Goal: Information Seeking & Learning: Check status

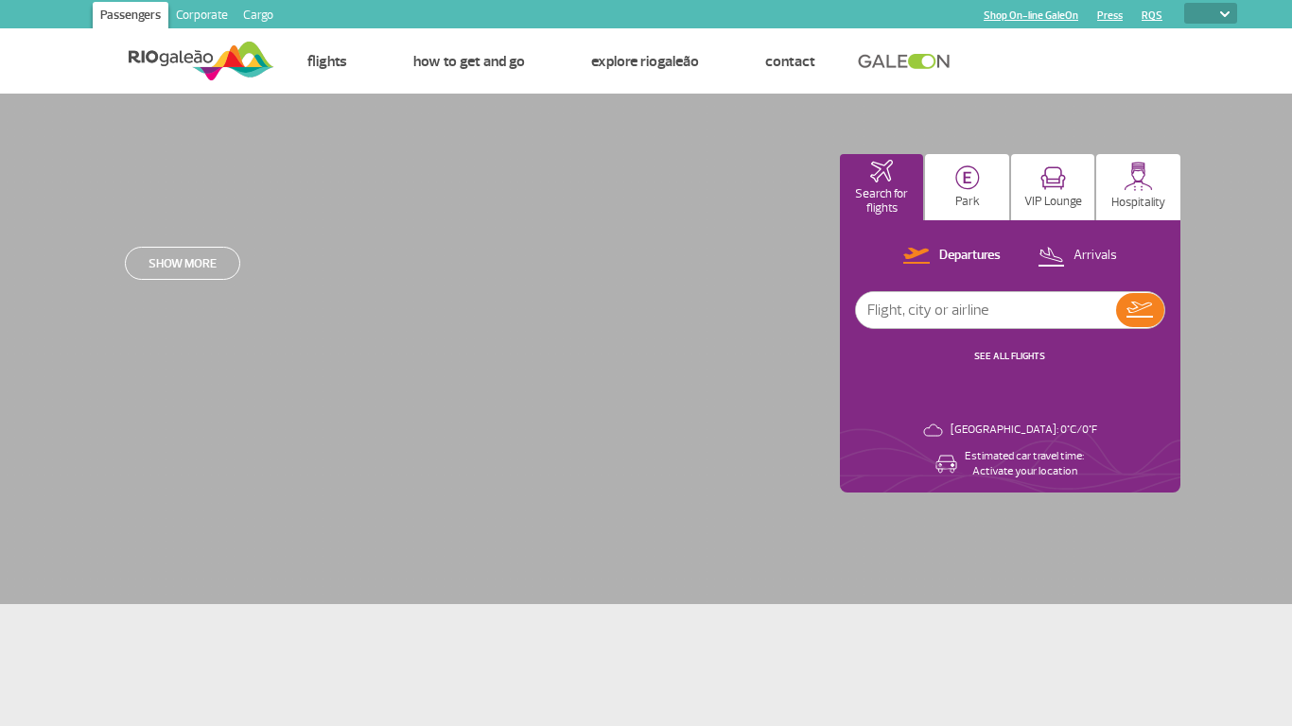
select select
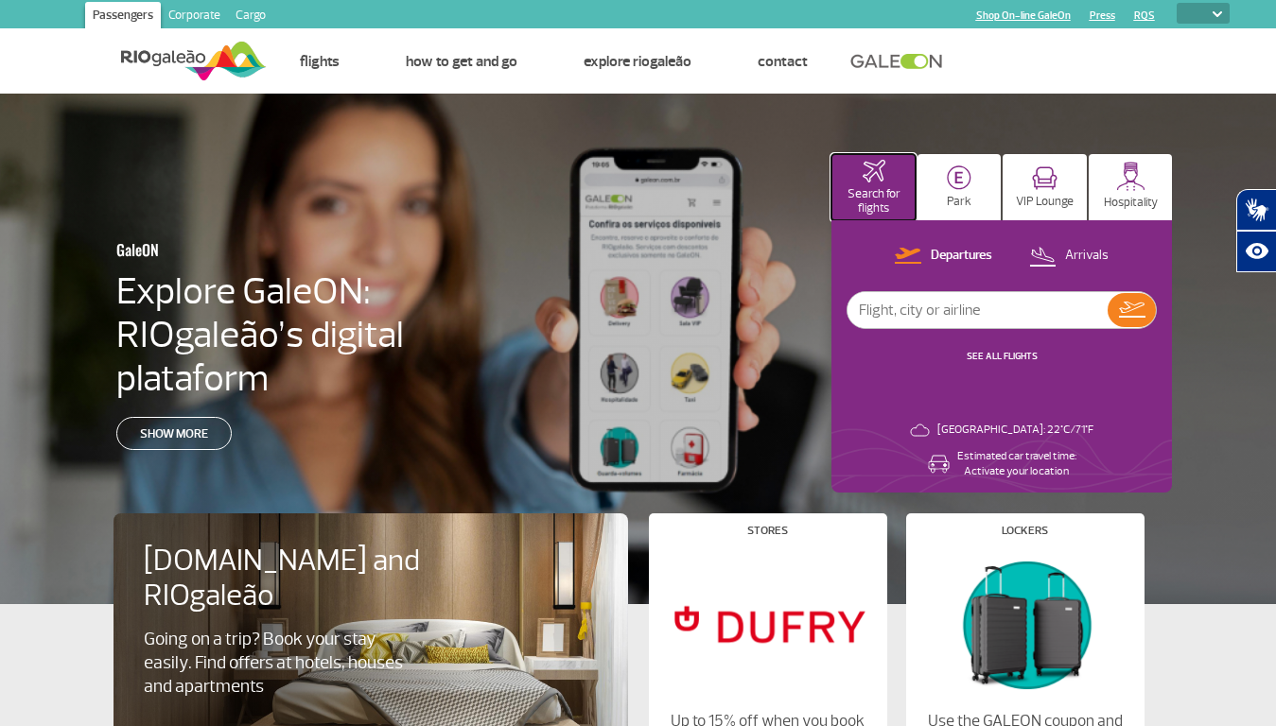
click at [873, 187] on p "Search for flights" at bounding box center [873, 201] width 65 height 28
click at [959, 187] on img at bounding box center [959, 177] width 25 height 25
click at [1044, 187] on img at bounding box center [1045, 178] width 26 height 24
click at [1130, 187] on img at bounding box center [1130, 176] width 29 height 29
click at [944, 256] on p "Departures" at bounding box center [961, 256] width 61 height 18
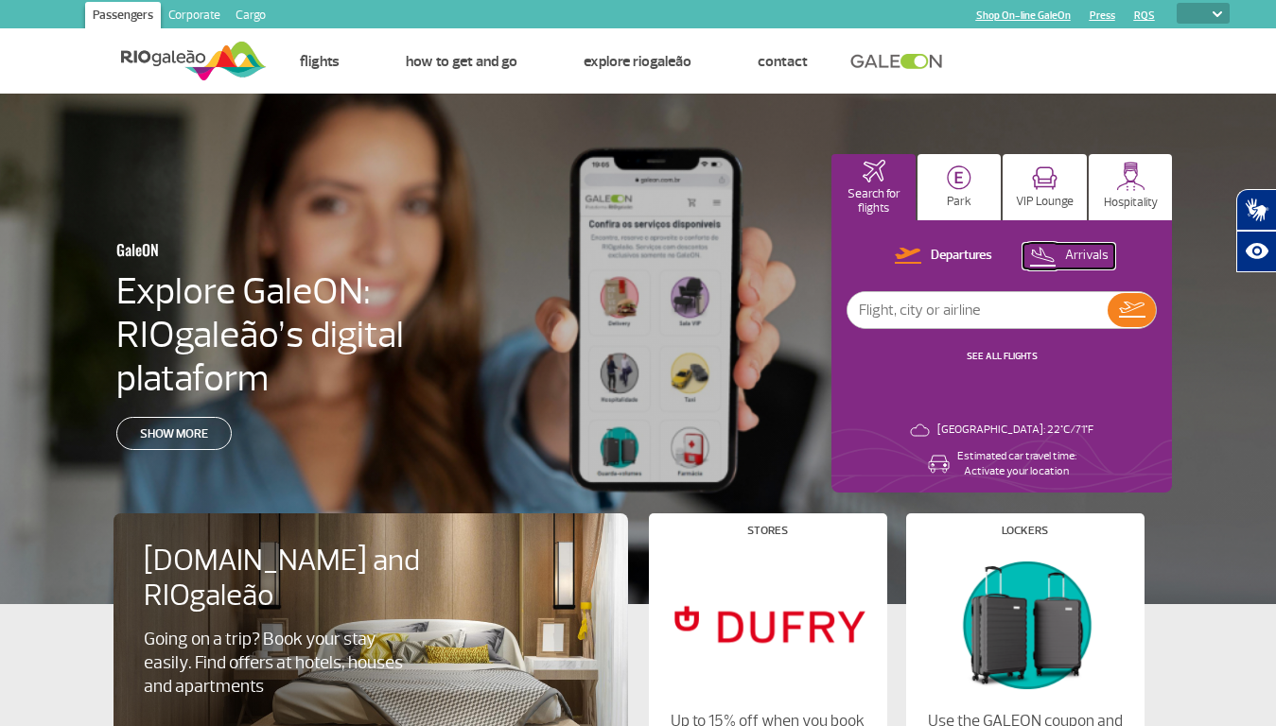
click at [1070, 256] on p "Arrivals" at bounding box center [1087, 256] width 44 height 18
click at [1131, 310] on img at bounding box center [1132, 310] width 26 height 16
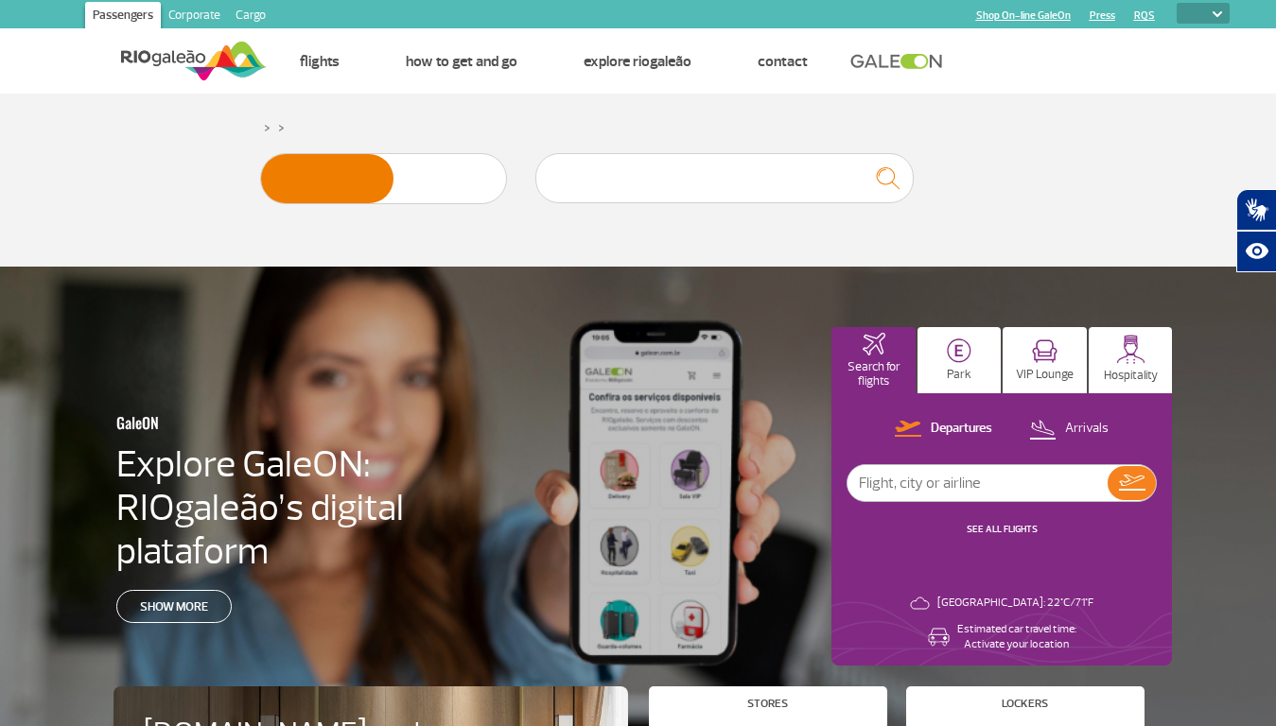
click at [1256, 210] on icon "Abrir tradutor de língua de sinais." at bounding box center [1257, 210] width 30 height 30
